Goal: Entertainment & Leisure: Consume media (video, audio)

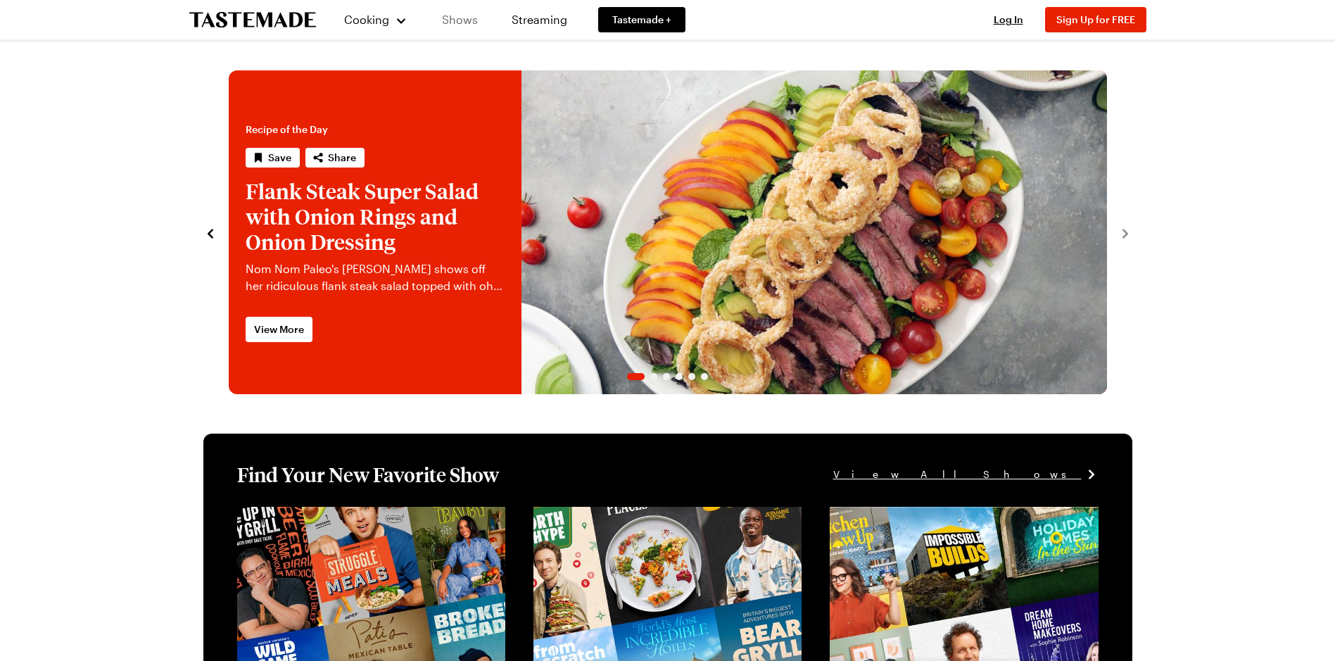
click at [463, 19] on link "Shows" at bounding box center [460, 19] width 64 height 39
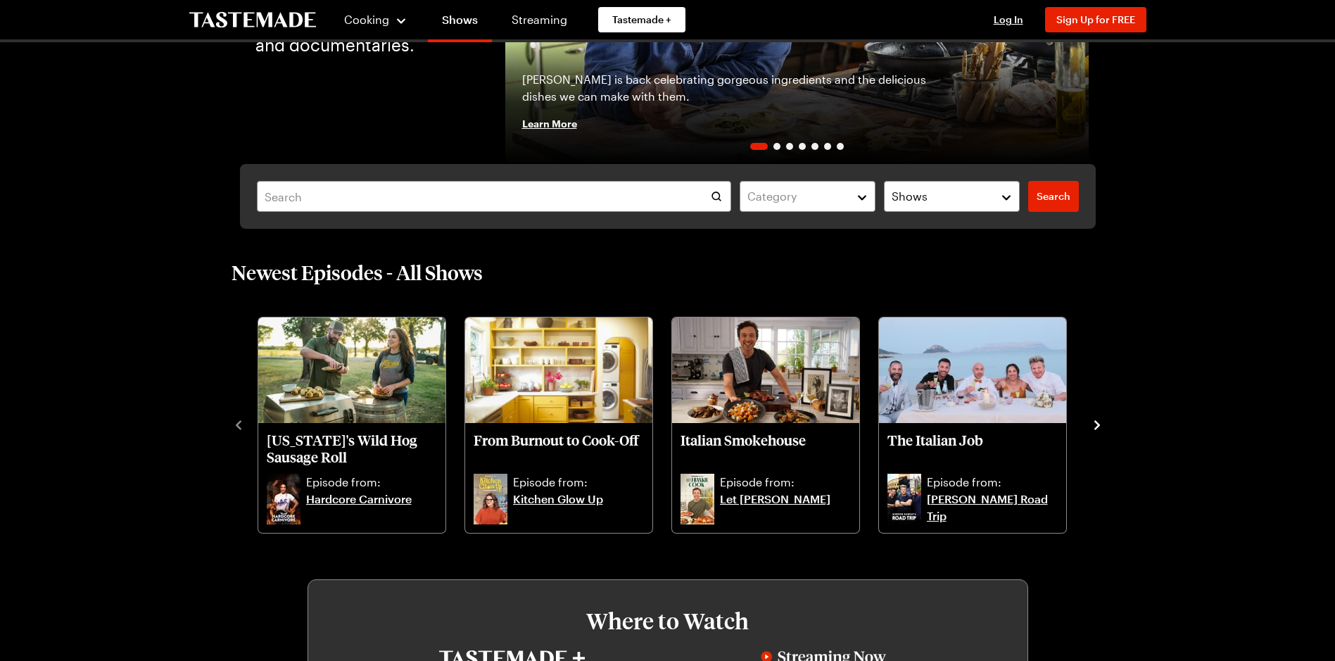
scroll to position [281, 0]
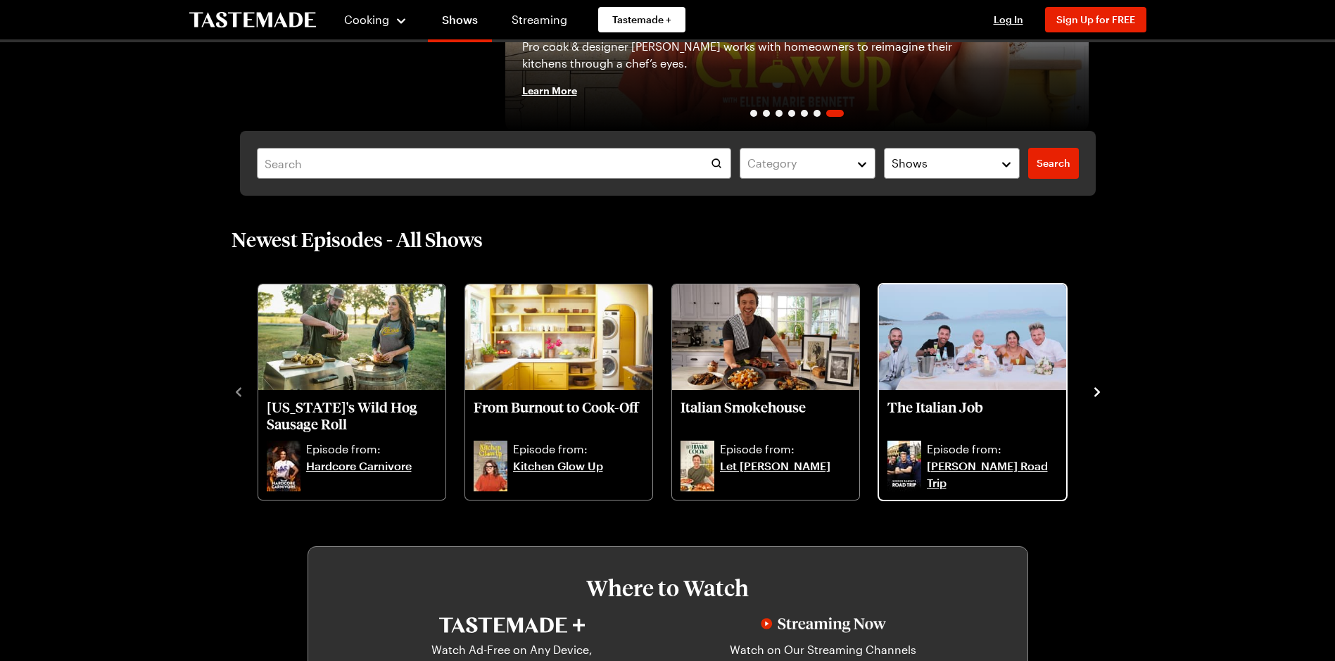
click at [1001, 462] on link "[PERSON_NAME] Road Trip" at bounding box center [992, 474] width 131 height 34
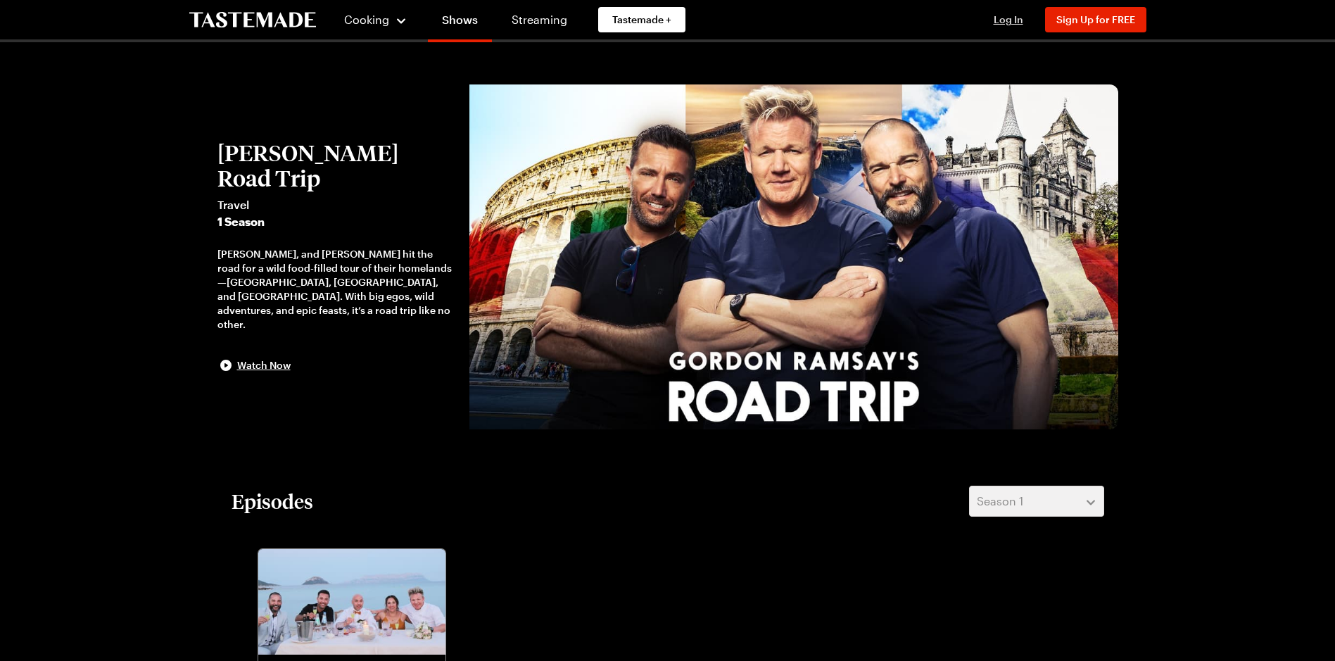
click at [1006, 16] on span "Log In" at bounding box center [1009, 19] width 30 height 12
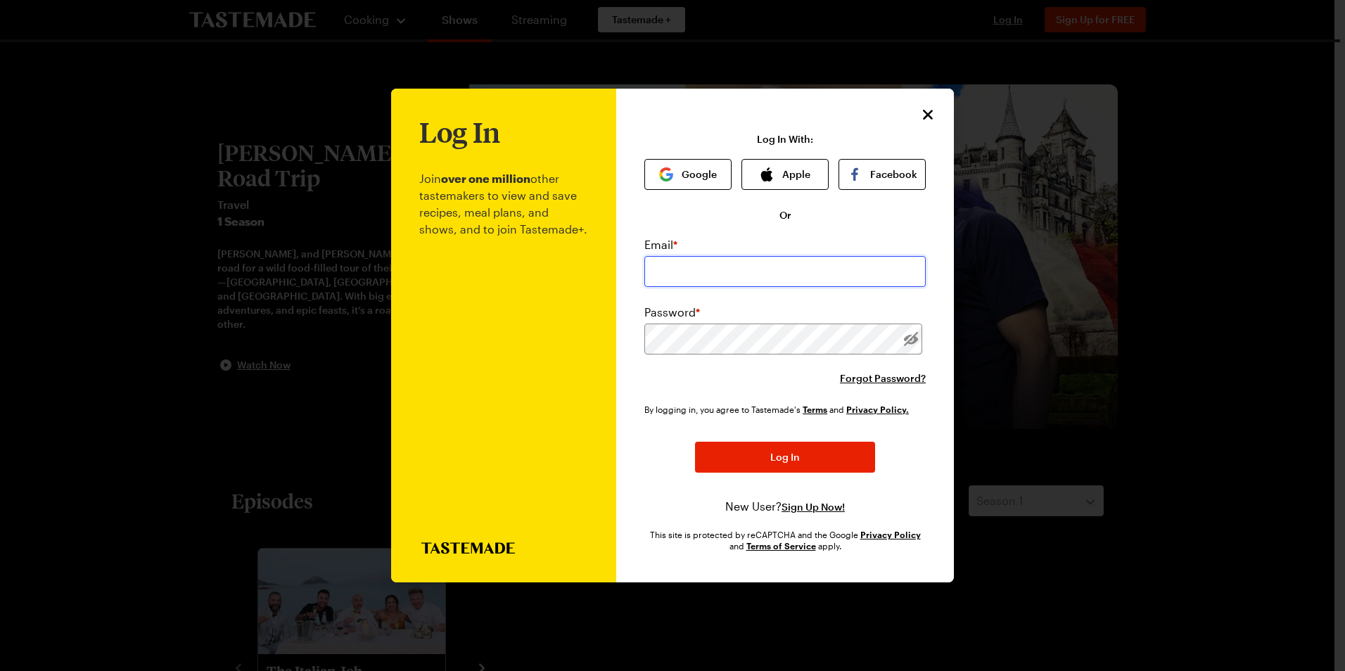
type input "[EMAIL_ADDRESS][DOMAIN_NAME]"
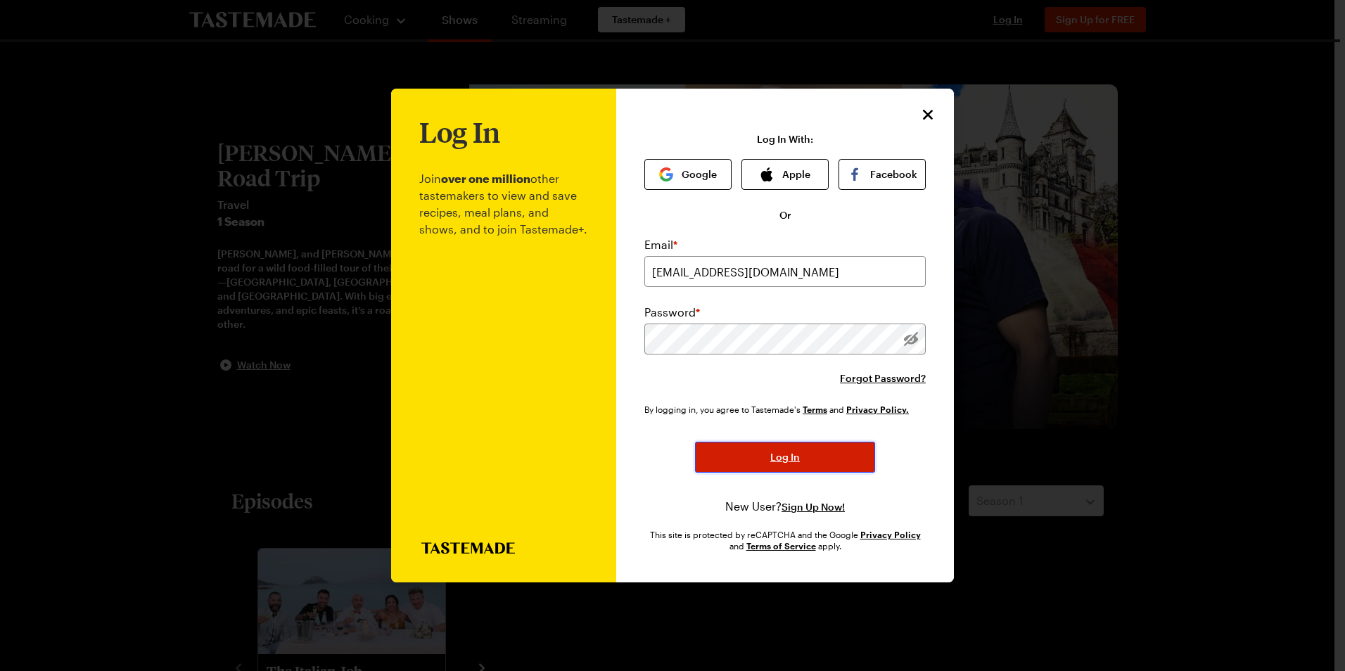
click at [799, 449] on button "Log In" at bounding box center [785, 457] width 180 height 31
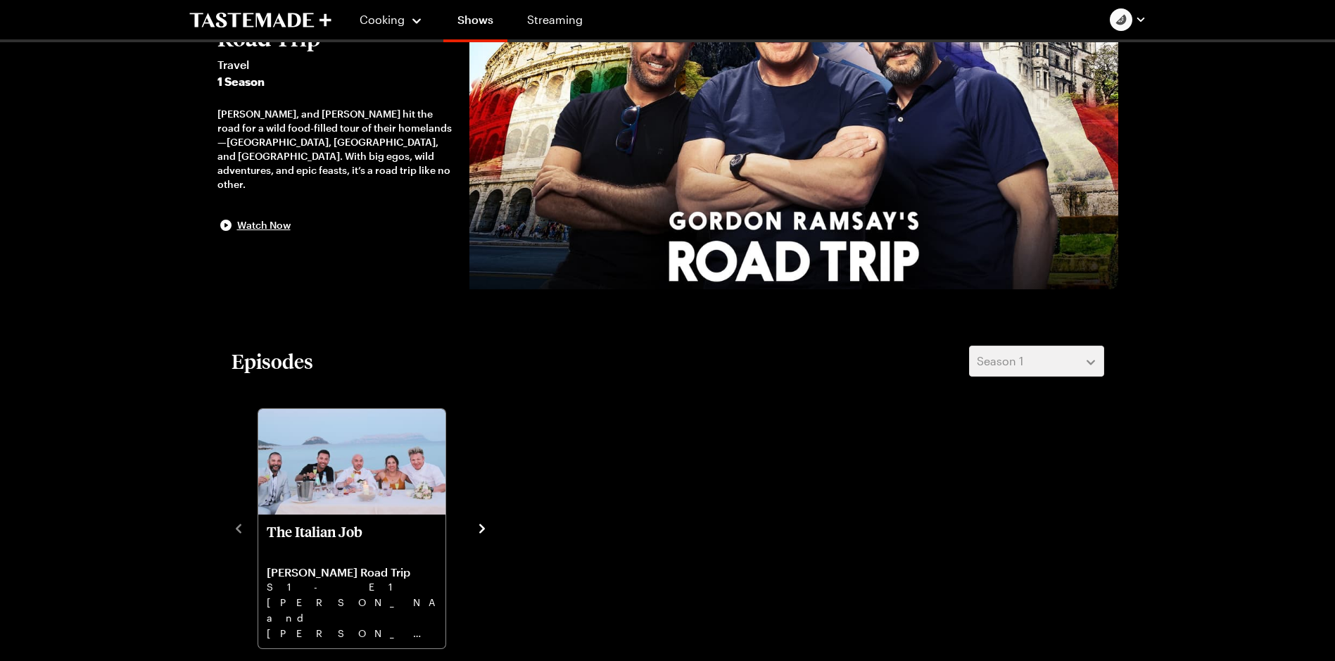
scroll to position [141, 0]
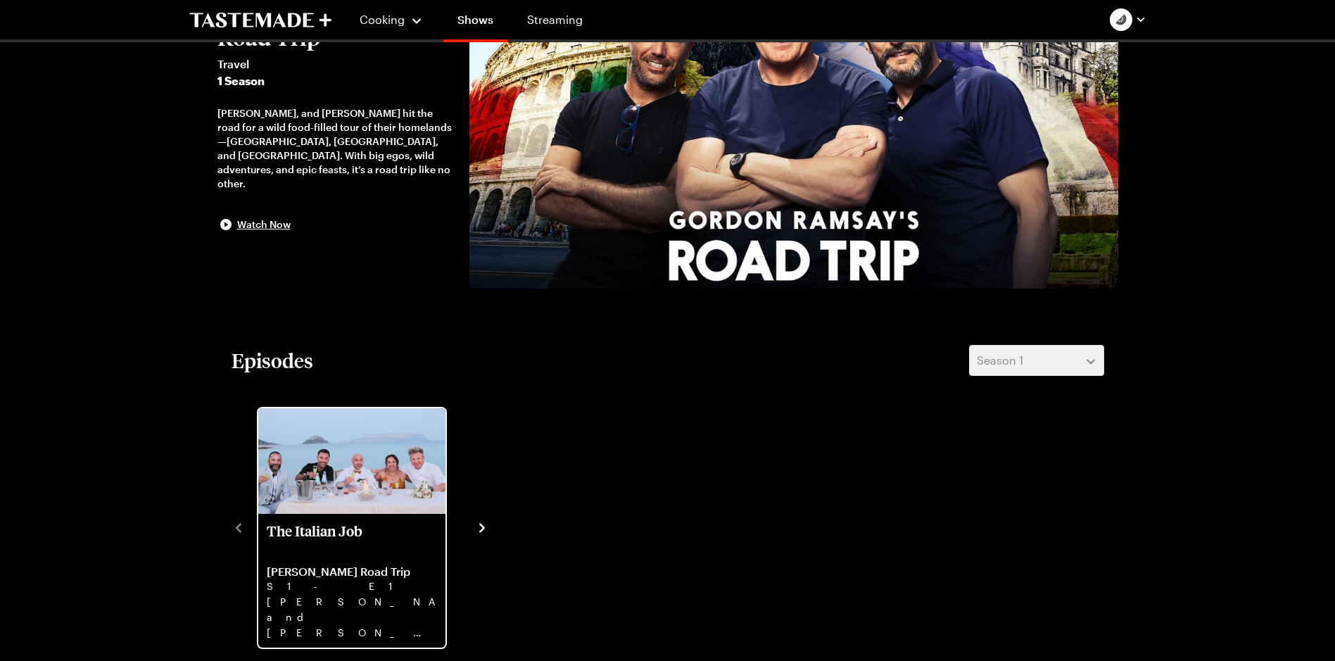
click at [344, 534] on p "The Italian Job" at bounding box center [352, 539] width 170 height 34
